Goal: Transaction & Acquisition: Obtain resource

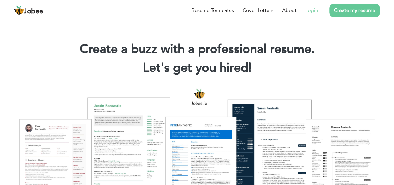
click at [310, 7] on link "Login" at bounding box center [311, 10] width 13 height 7
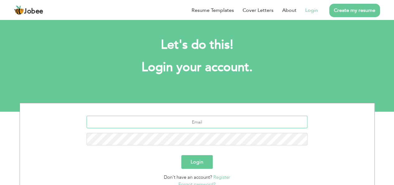
click at [178, 122] on input "text" at bounding box center [197, 121] width 221 height 12
paste input "[EMAIL_ADDRESS][DOMAIN_NAME]"
type input "[EMAIL_ADDRESS][DOMAIN_NAME]"
click at [201, 161] on button "Login" at bounding box center [196, 162] width 31 height 14
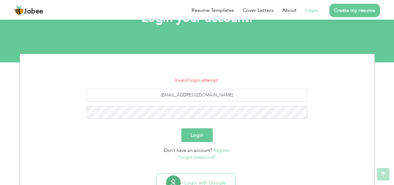
scroll to position [50, 0]
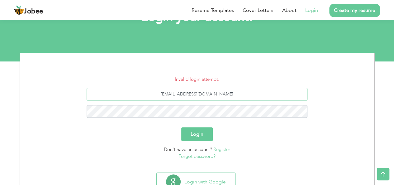
click at [233, 96] on input "aiza9183@gmail.com" at bounding box center [197, 94] width 221 height 12
click at [204, 132] on button "Login" at bounding box center [196, 134] width 31 height 14
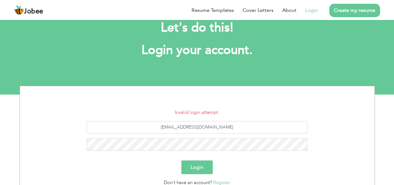
scroll to position [17, 0]
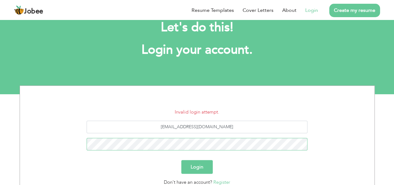
click at [181, 160] on button "Login" at bounding box center [196, 167] width 31 height 14
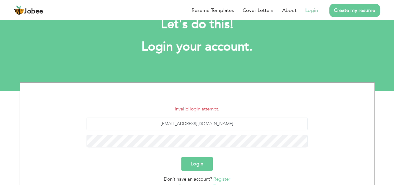
scroll to position [25, 0]
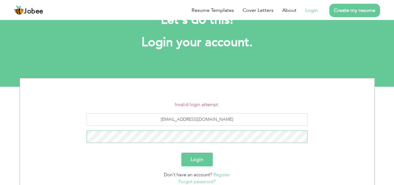
click at [181, 152] on button "Login" at bounding box center [196, 159] width 31 height 14
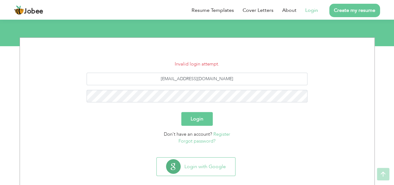
scroll to position [67, 0]
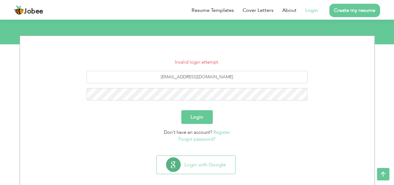
click at [208, 137] on link "Forgot password?" at bounding box center [196, 139] width 37 height 6
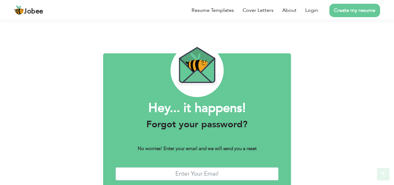
scroll to position [35, 0]
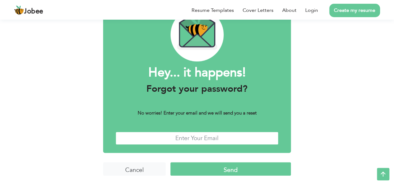
click at [203, 137] on input "text" at bounding box center [196, 137] width 163 height 13
click at [207, 140] on input "text" at bounding box center [196, 137] width 163 height 13
type input "[EMAIL_ADDRESS][DOMAIN_NAME]"
click at [216, 170] on input "Send" at bounding box center [230, 168] width 120 height 13
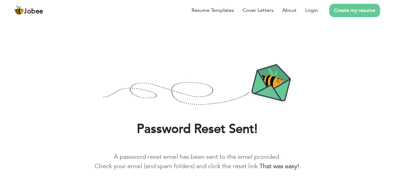
scroll to position [24, 0]
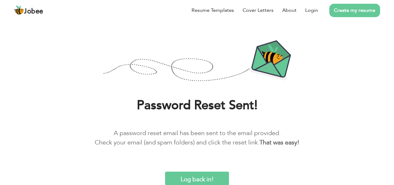
click at [203, 179] on input "Log back in!" at bounding box center [197, 177] width 64 height 13
click at [316, 9] on link "Login" at bounding box center [311, 10] width 13 height 7
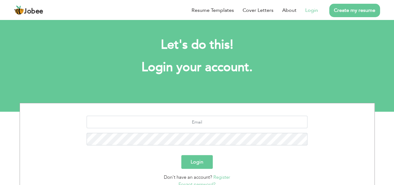
scroll to position [25, 0]
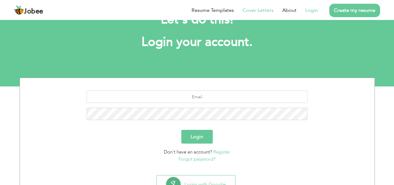
click at [261, 12] on link "Cover Letters" at bounding box center [258, 10] width 31 height 7
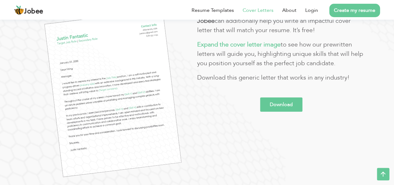
scroll to position [113, 0]
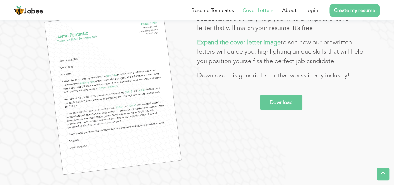
click at [271, 101] on link "Download" at bounding box center [281, 102] width 42 height 14
